Goal: Check status: Check status

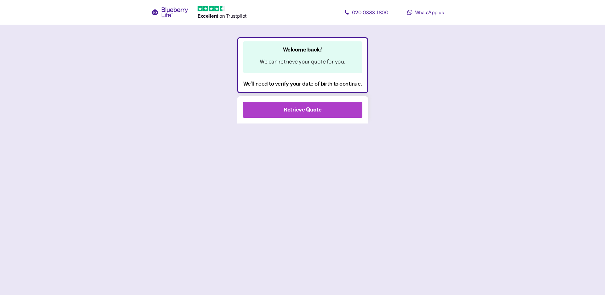
click at [309, 105] on span "Retrieve Quote" at bounding box center [303, 109] width 38 height 15
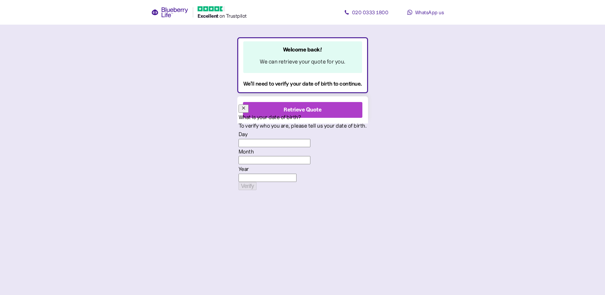
click at [248, 147] on input "Day" at bounding box center [275, 143] width 72 height 8
type input "16"
type input "3"
type input "****"
click at [241, 183] on span "Verify" at bounding box center [247, 186] width 13 height 6
